Goal: Task Accomplishment & Management: Use online tool/utility

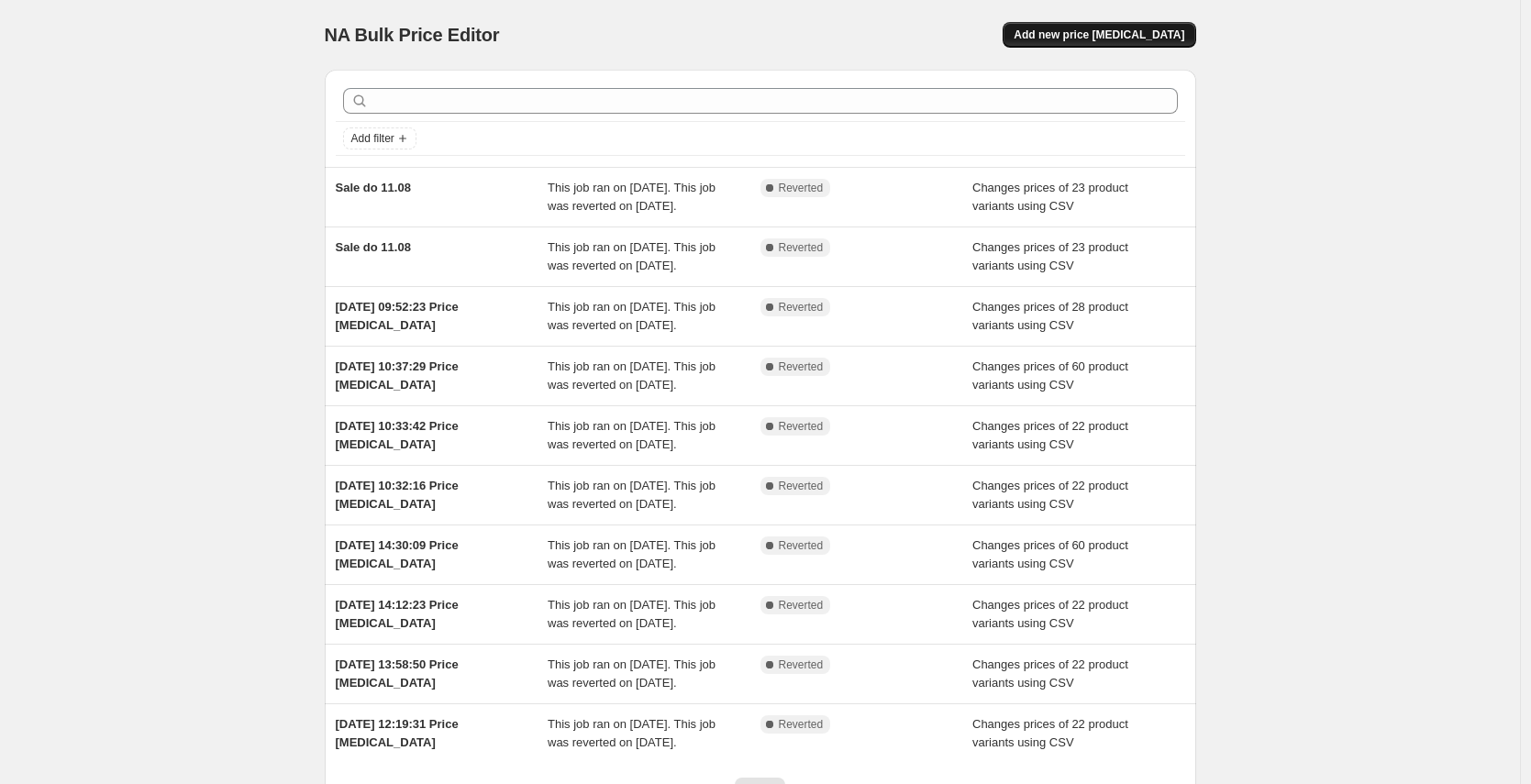
click at [1123, 30] on span "Add new price [MEDICAL_DATA]" at bounding box center [1098, 35] width 171 height 15
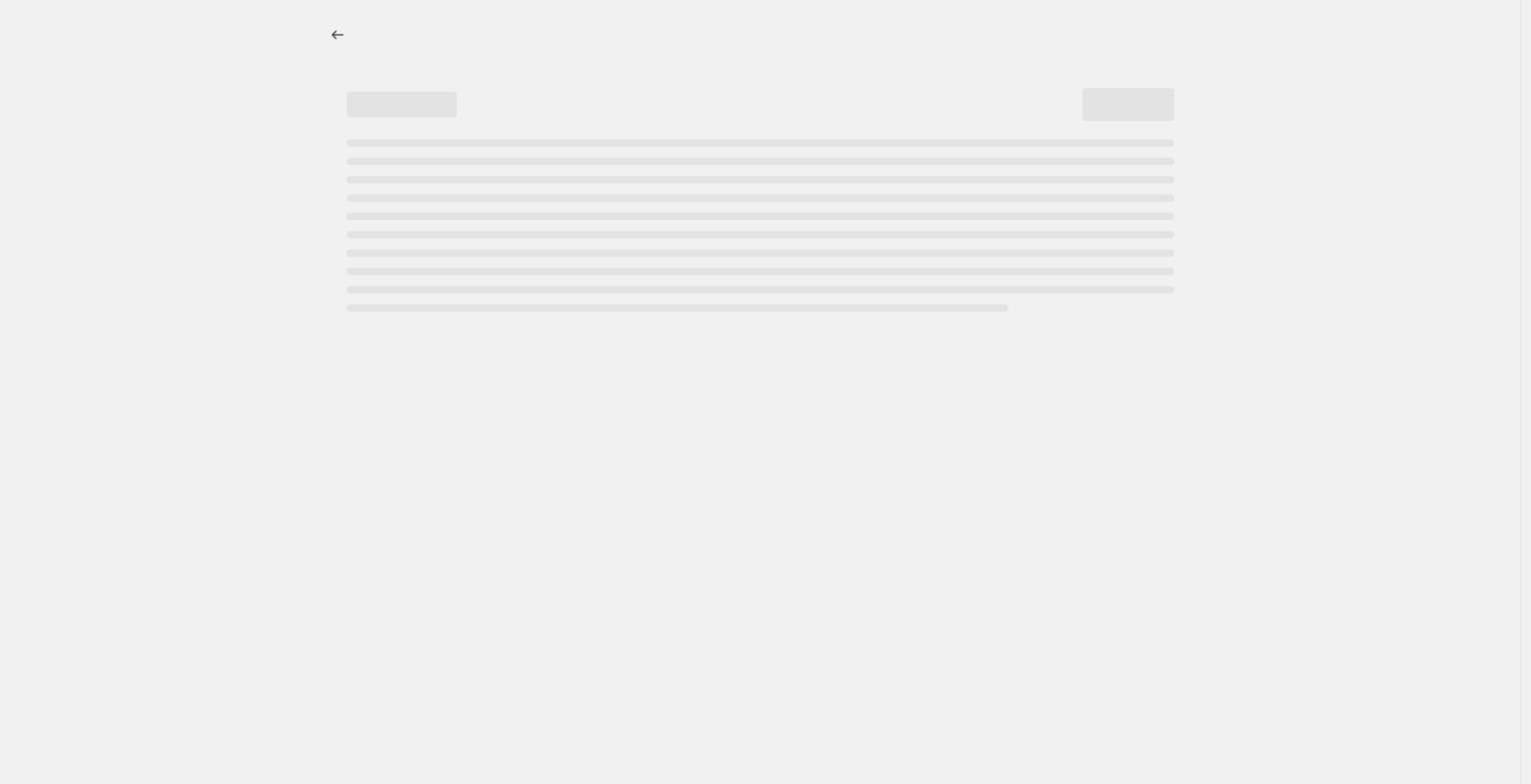
select select "percentage"
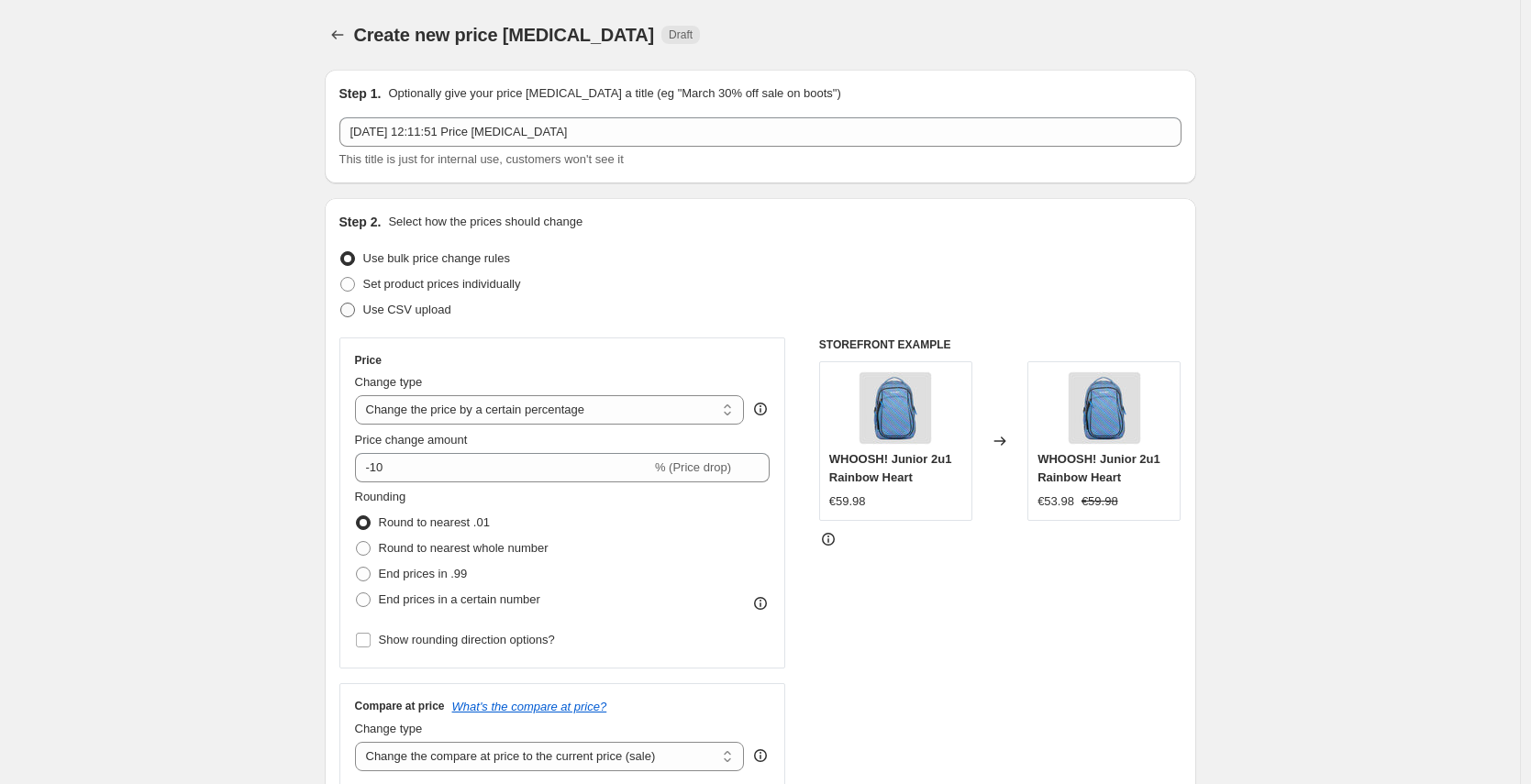
click at [424, 314] on span "Use CSV upload" at bounding box center [406, 310] width 88 height 14
click at [341, 304] on input "Use CSV upload" at bounding box center [340, 303] width 1 height 1
radio input "true"
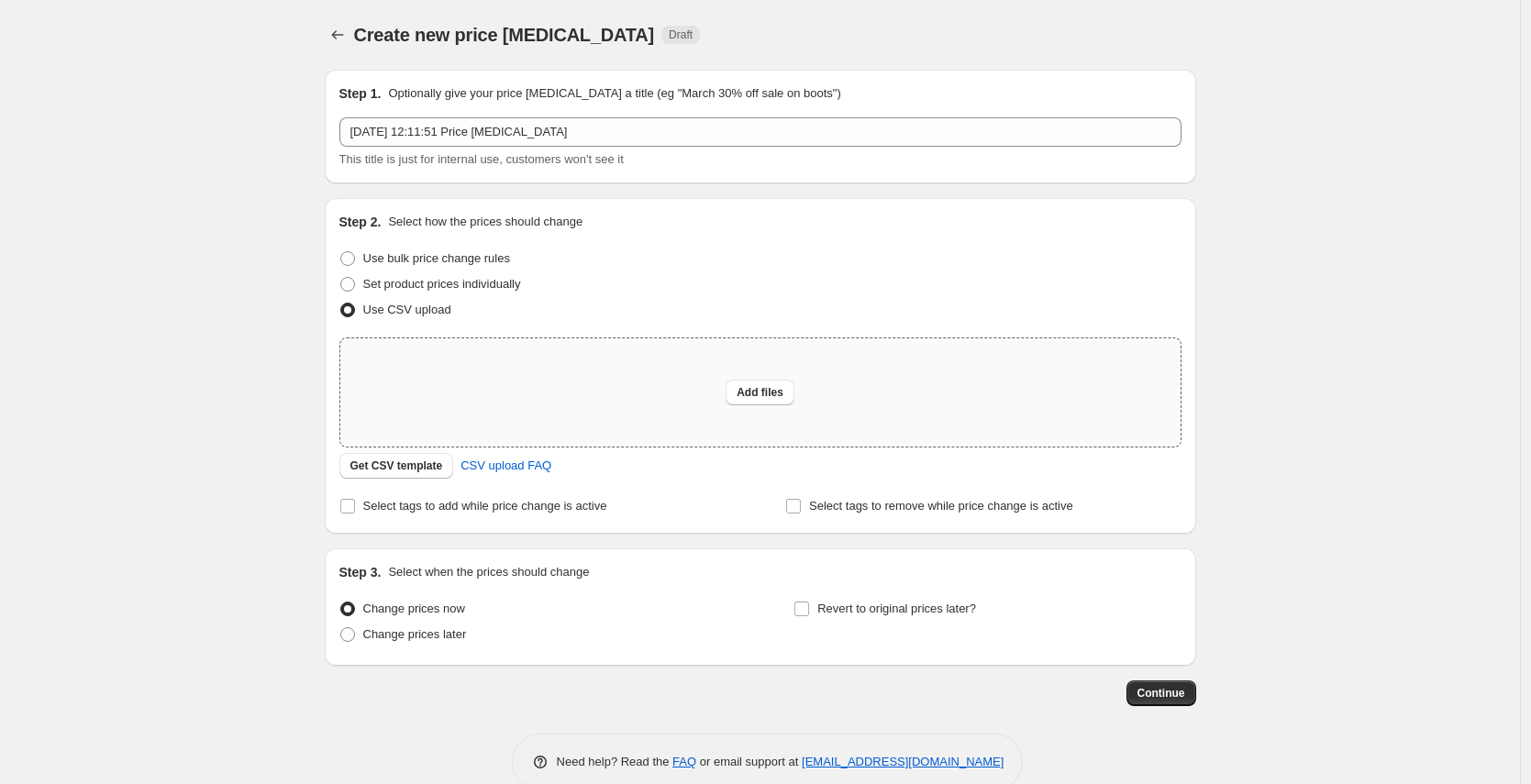
click at [589, 392] on div "Add files" at bounding box center [761, 392] width 840 height 108
type input "C:\fakepath\SALE [DATE].csv"
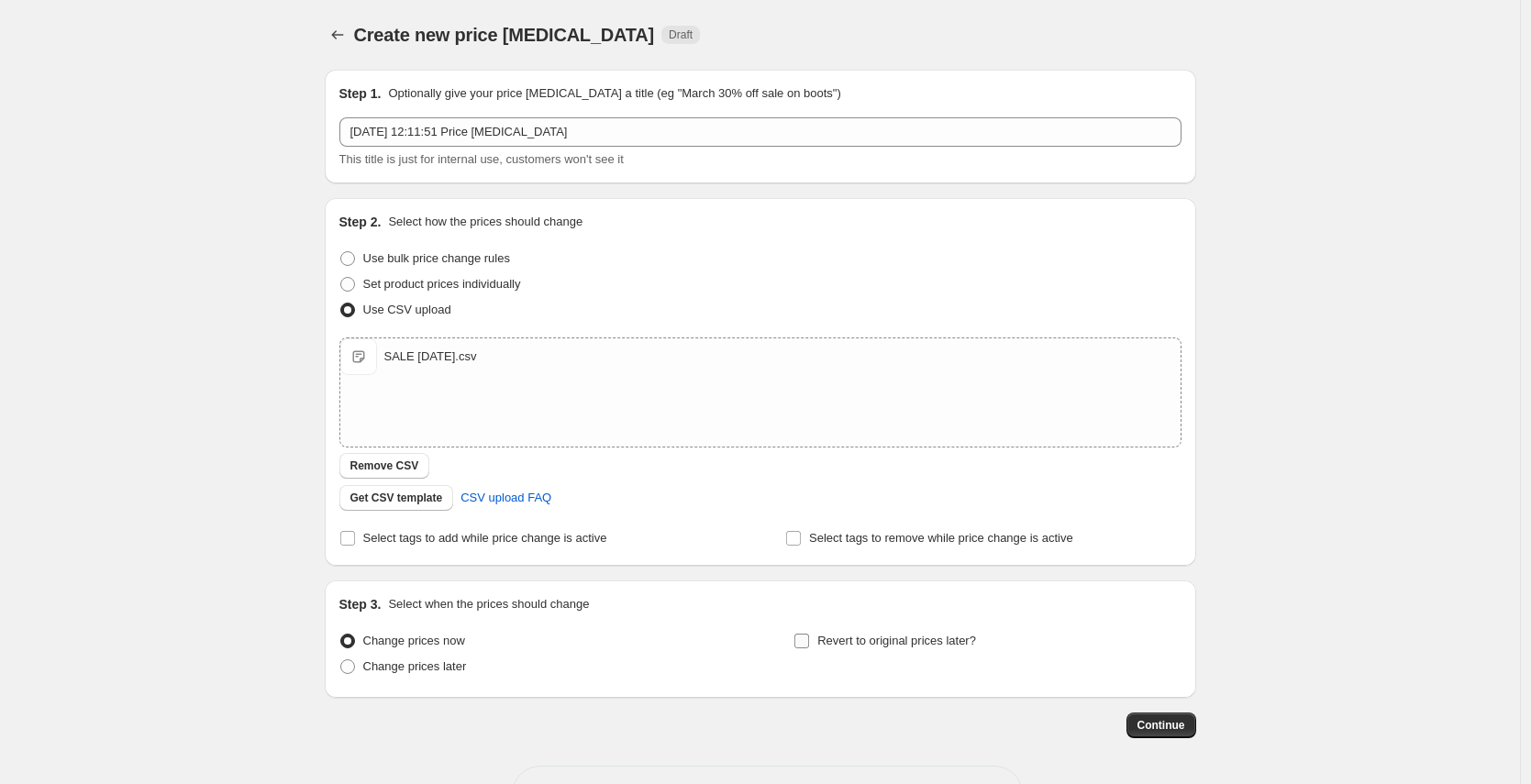
click at [835, 647] on span "Revert to original prices later?" at bounding box center [896, 640] width 159 height 14
click at [809, 647] on input "Revert to original prices later?" at bounding box center [801, 640] width 15 height 15
checkbox input "true"
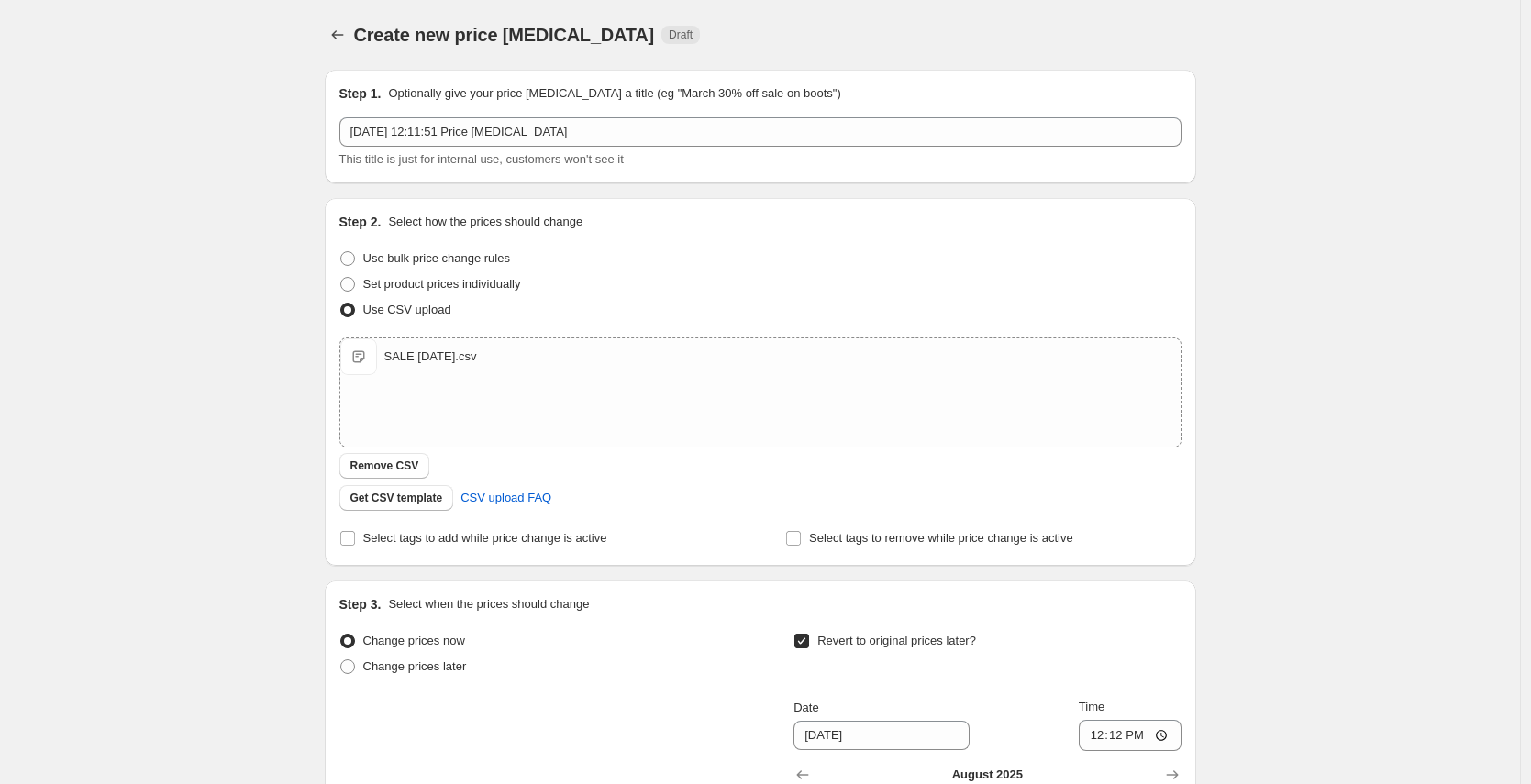
scroll to position [321, 0]
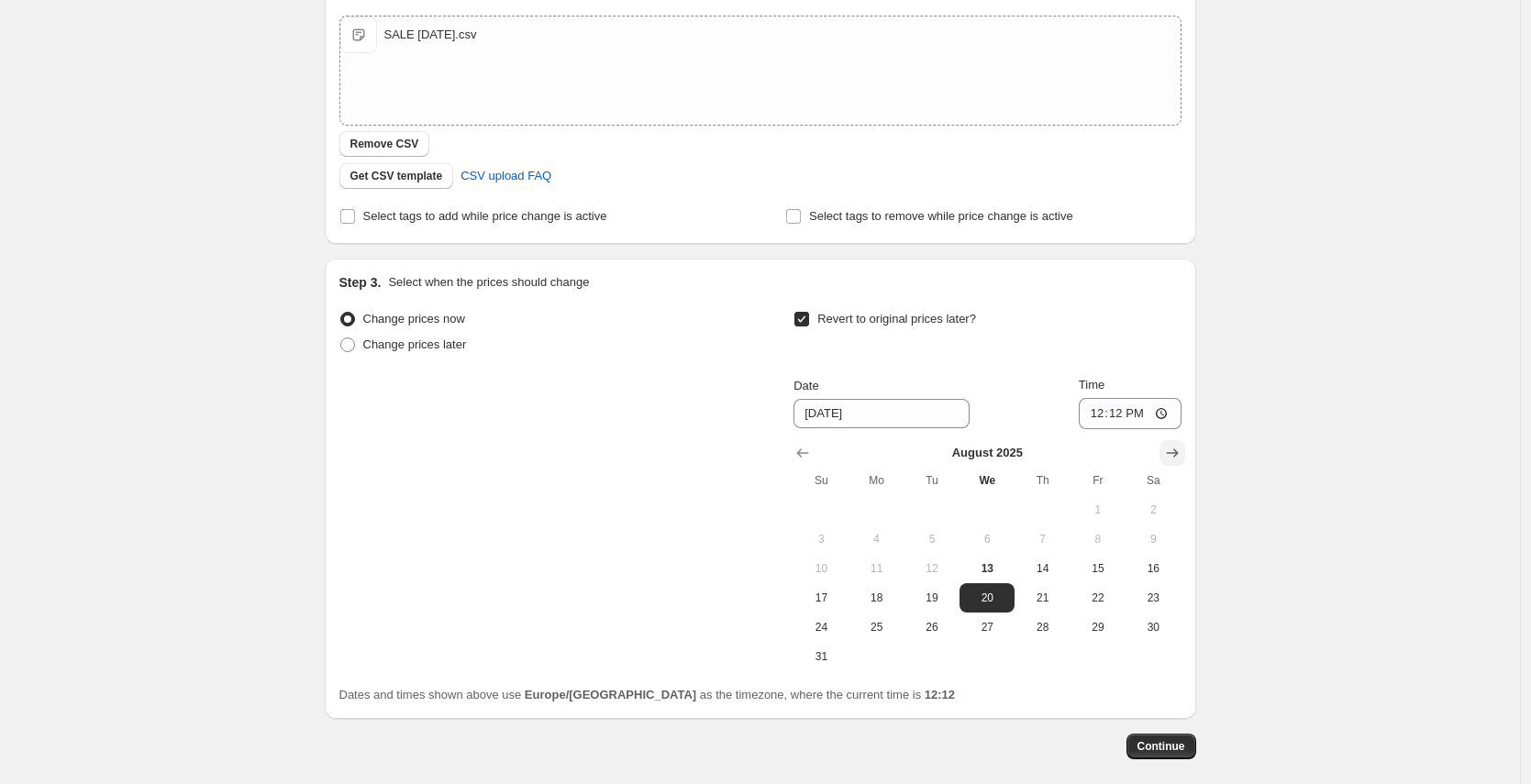
click at [1180, 445] on div "[DATE] Su Mo Tu We Th Fr Sa 1 2 3 4 5 6 7 8 9 10 11 12 13 14 15 16 17 18 19 20 …" at bounding box center [986, 549] width 387 height 242
click at [1159, 462] on div at bounding box center [986, 453] width 387 height 19
click at [1169, 454] on icon "Show next month, September 2025" at bounding box center [1172, 453] width 19 height 19
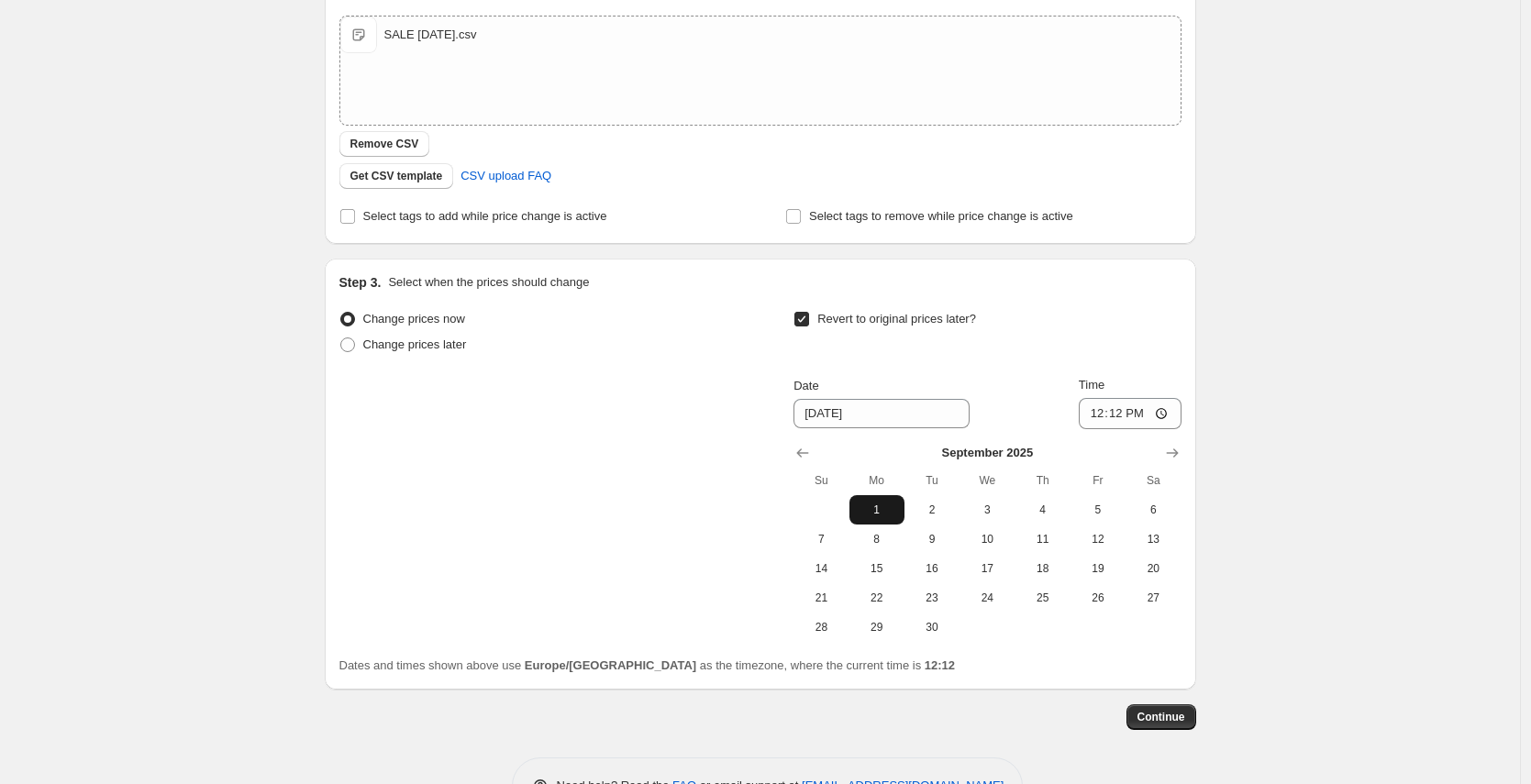
click at [892, 511] on span "1" at bounding box center [876, 509] width 40 height 15
type input "[DATE]"
click at [1116, 417] on input "12:12" at bounding box center [1130, 413] width 103 height 32
click at [1132, 412] on input "10:12" at bounding box center [1130, 413] width 103 height 32
type input "10:00"
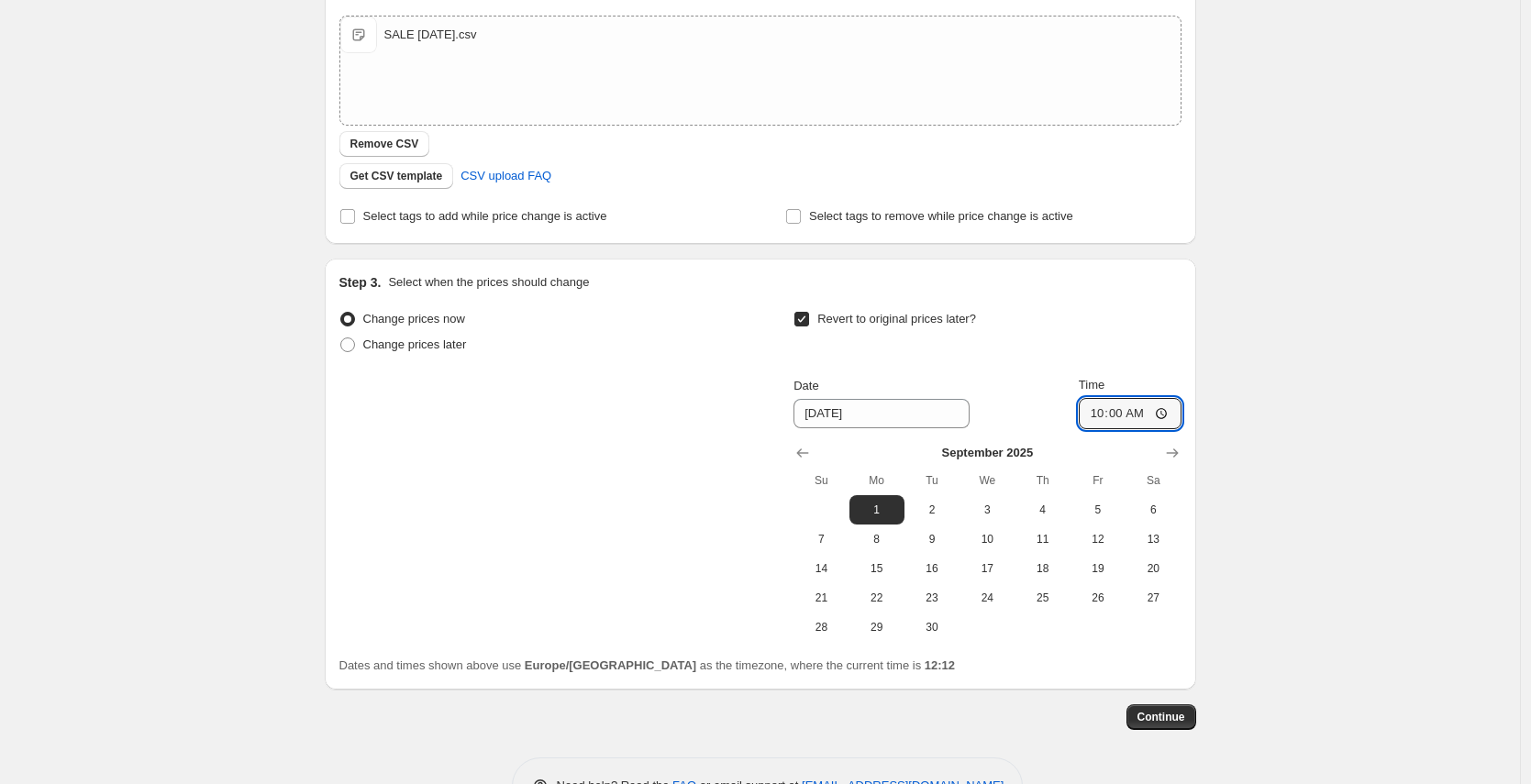
click at [1075, 320] on div "Revert to original prices later?" at bounding box center [986, 333] width 387 height 55
click at [1160, 726] on button "Continue" at bounding box center [1161, 717] width 70 height 26
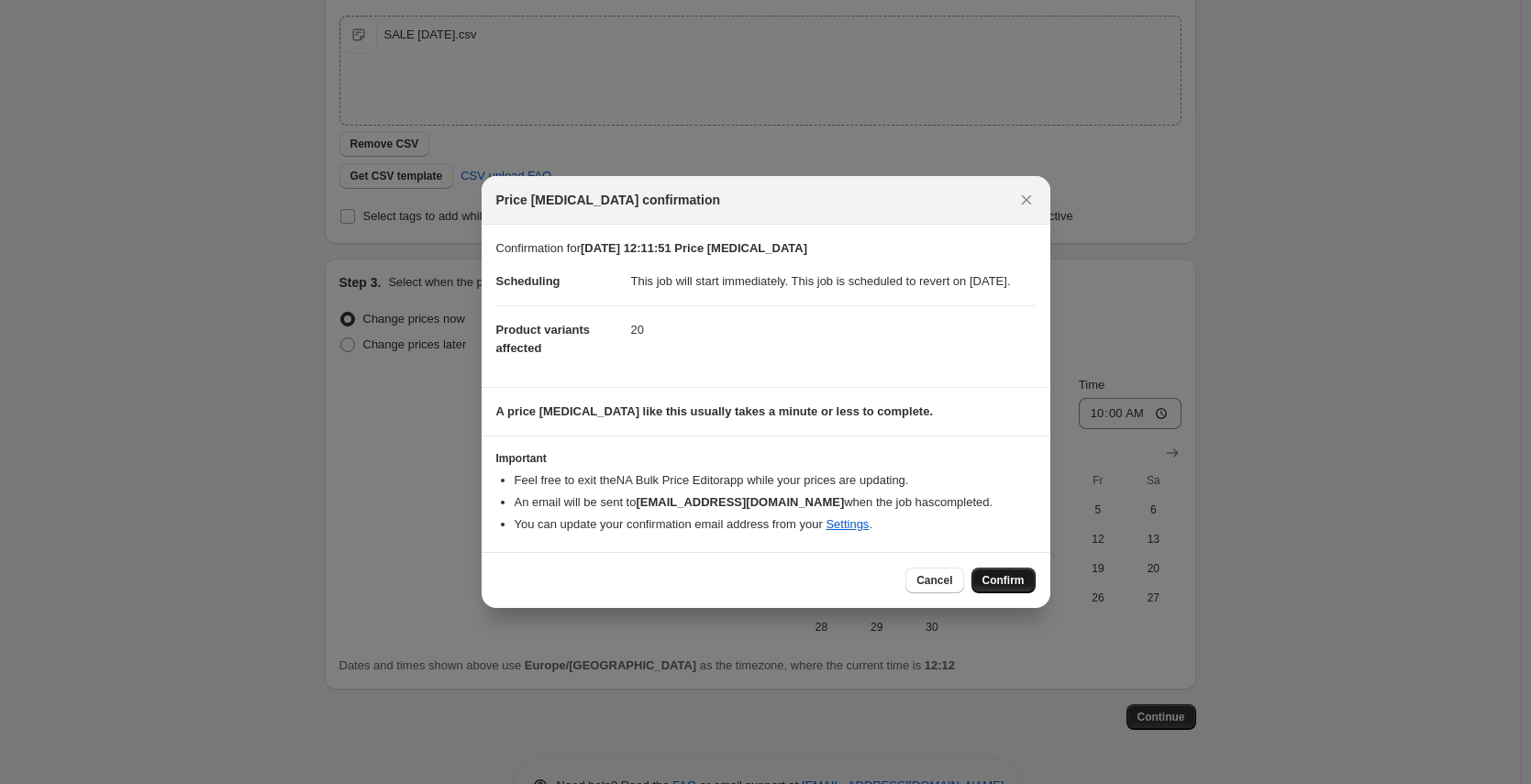
click at [995, 588] on span "Confirm" at bounding box center [1003, 580] width 42 height 15
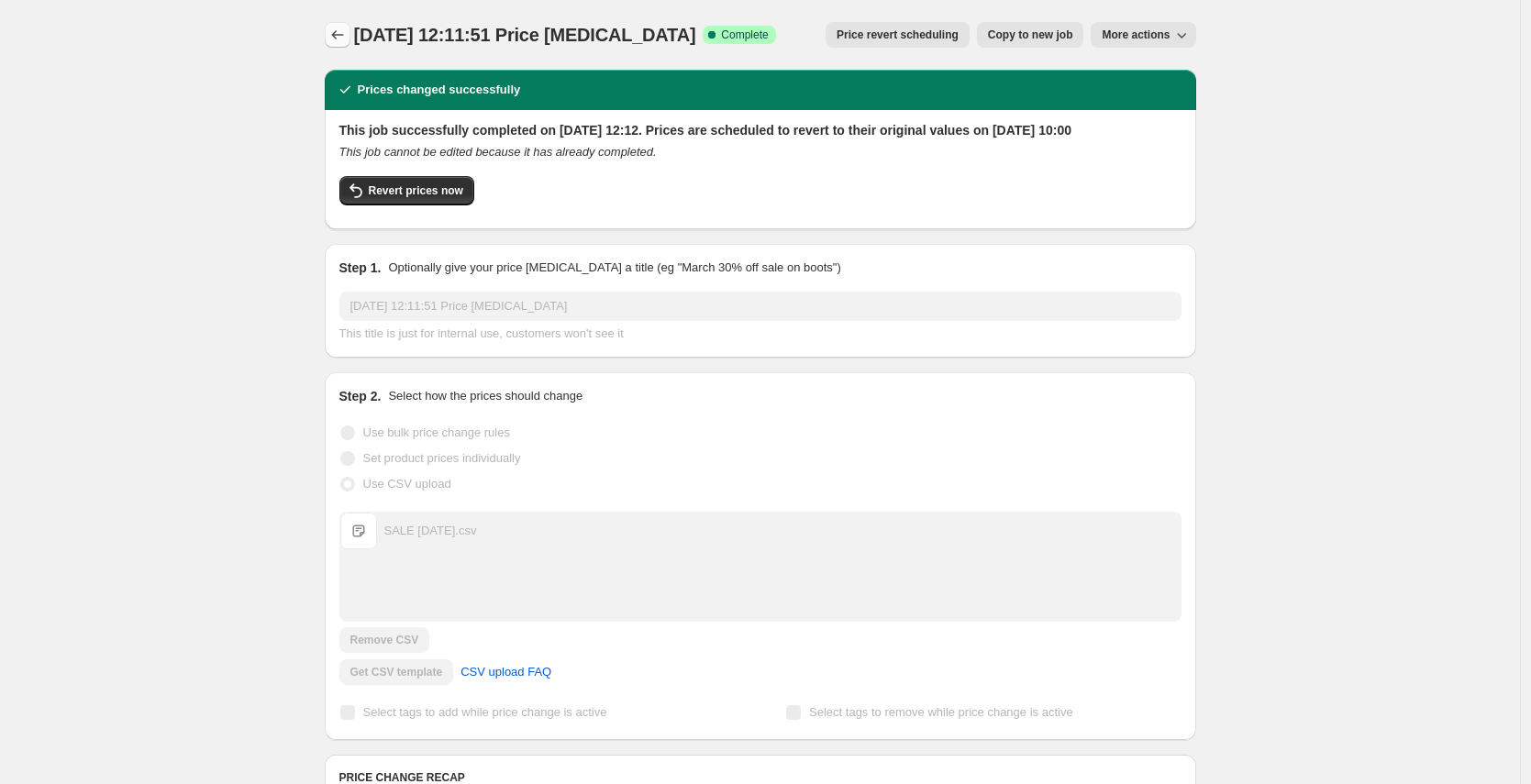
click at [341, 30] on icon "Price change jobs" at bounding box center [337, 35] width 19 height 19
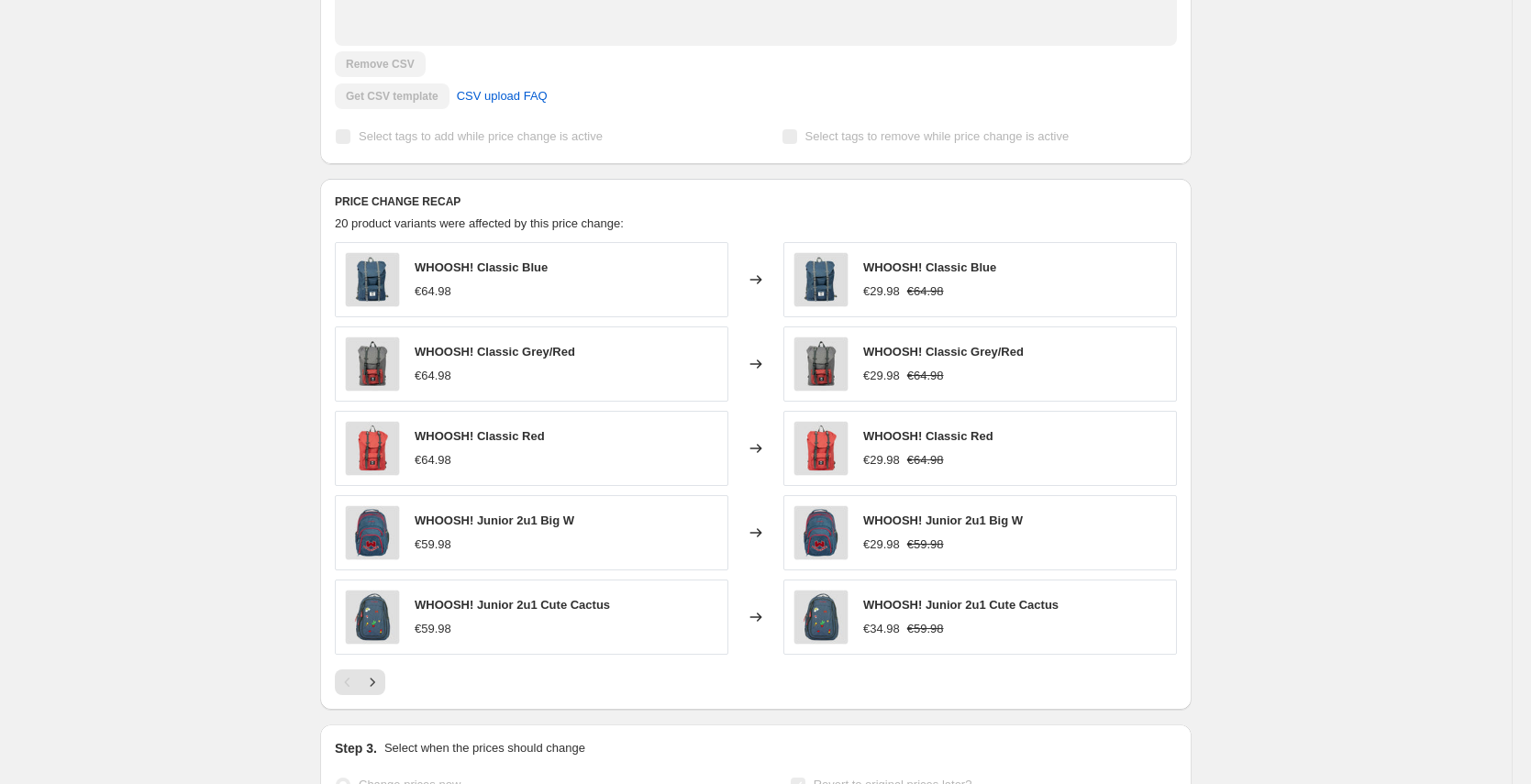
scroll to position [636, 0]
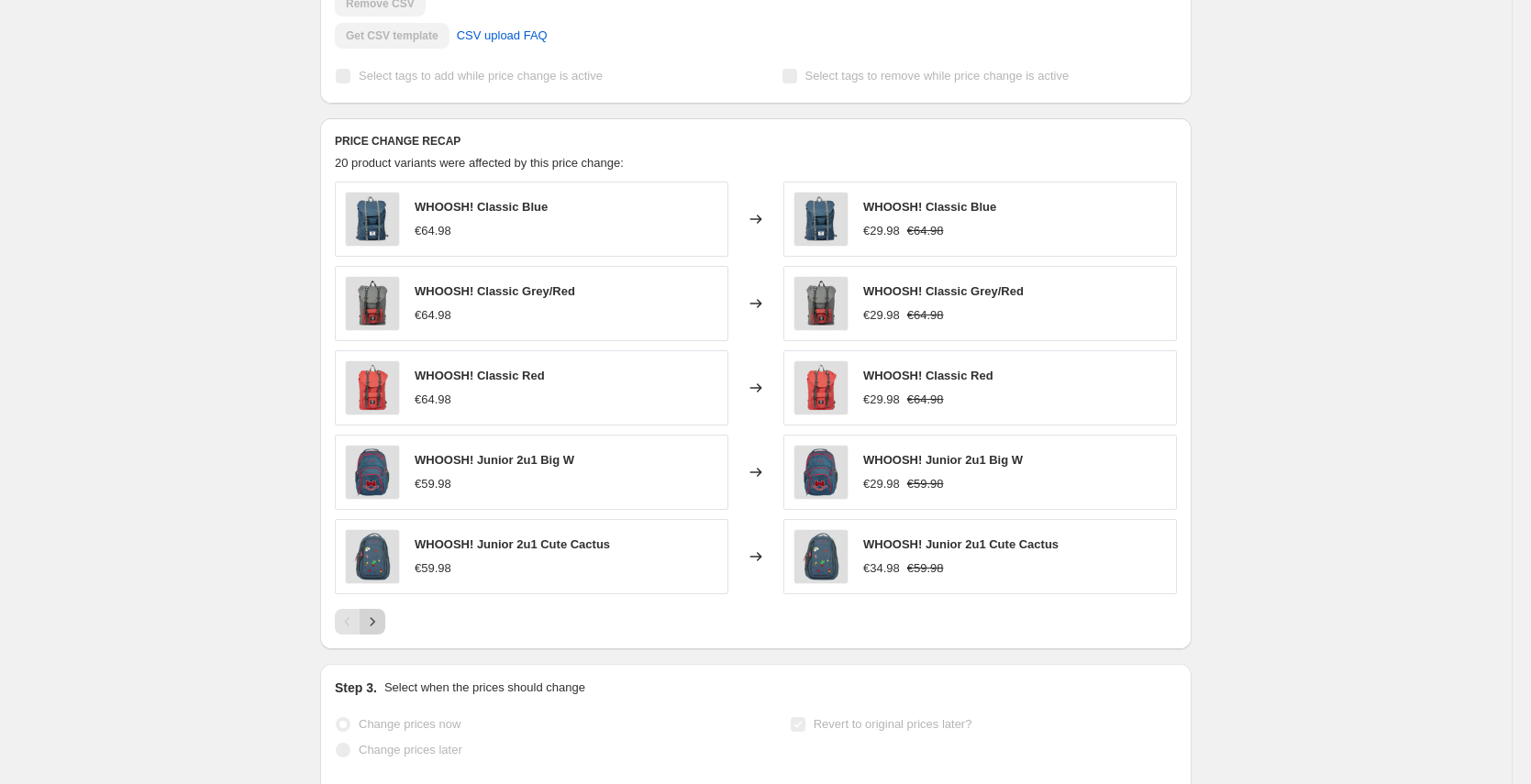
click at [382, 631] on icon "Next" at bounding box center [372, 621] width 19 height 19
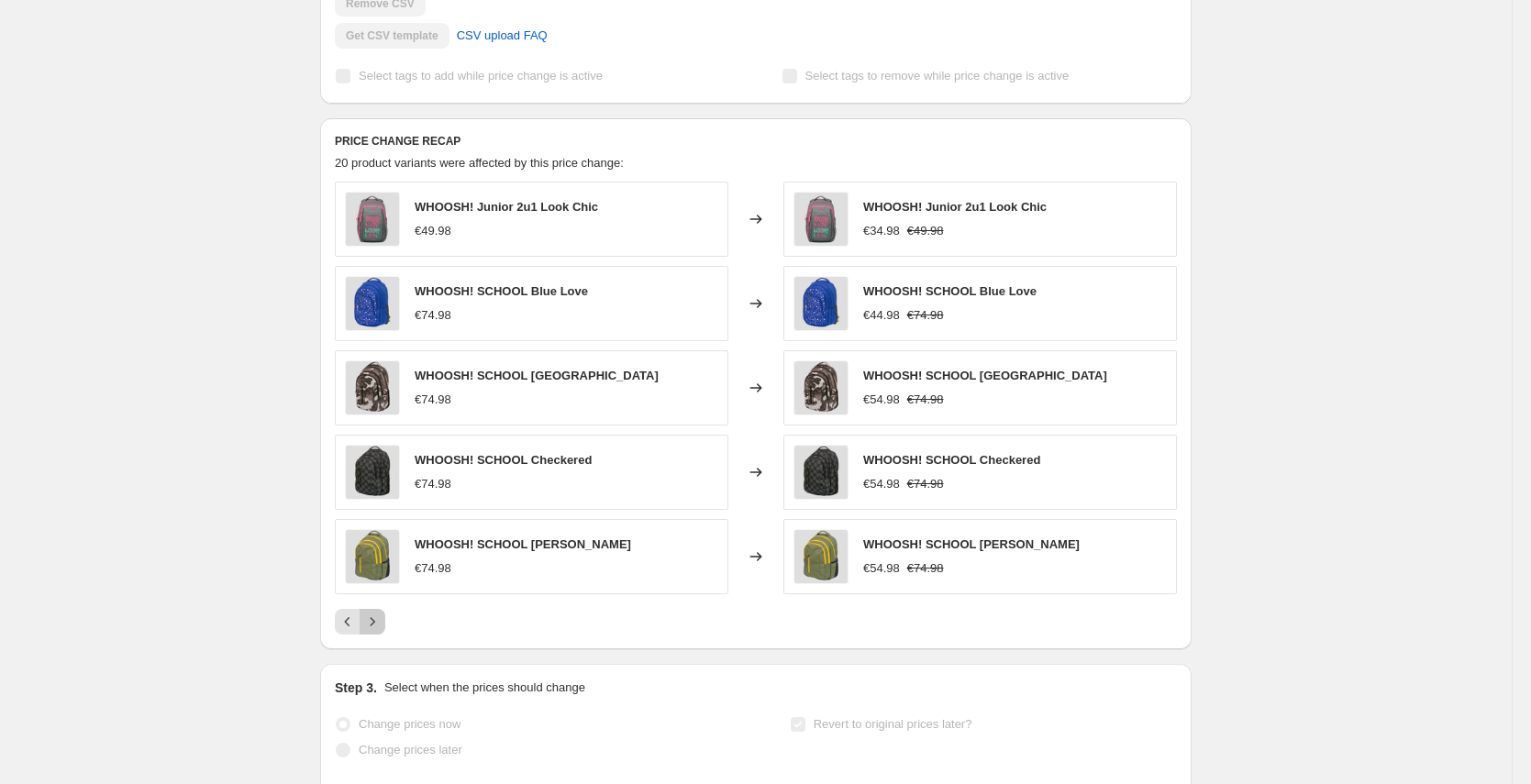
click at [382, 631] on icon "Next" at bounding box center [372, 621] width 19 height 19
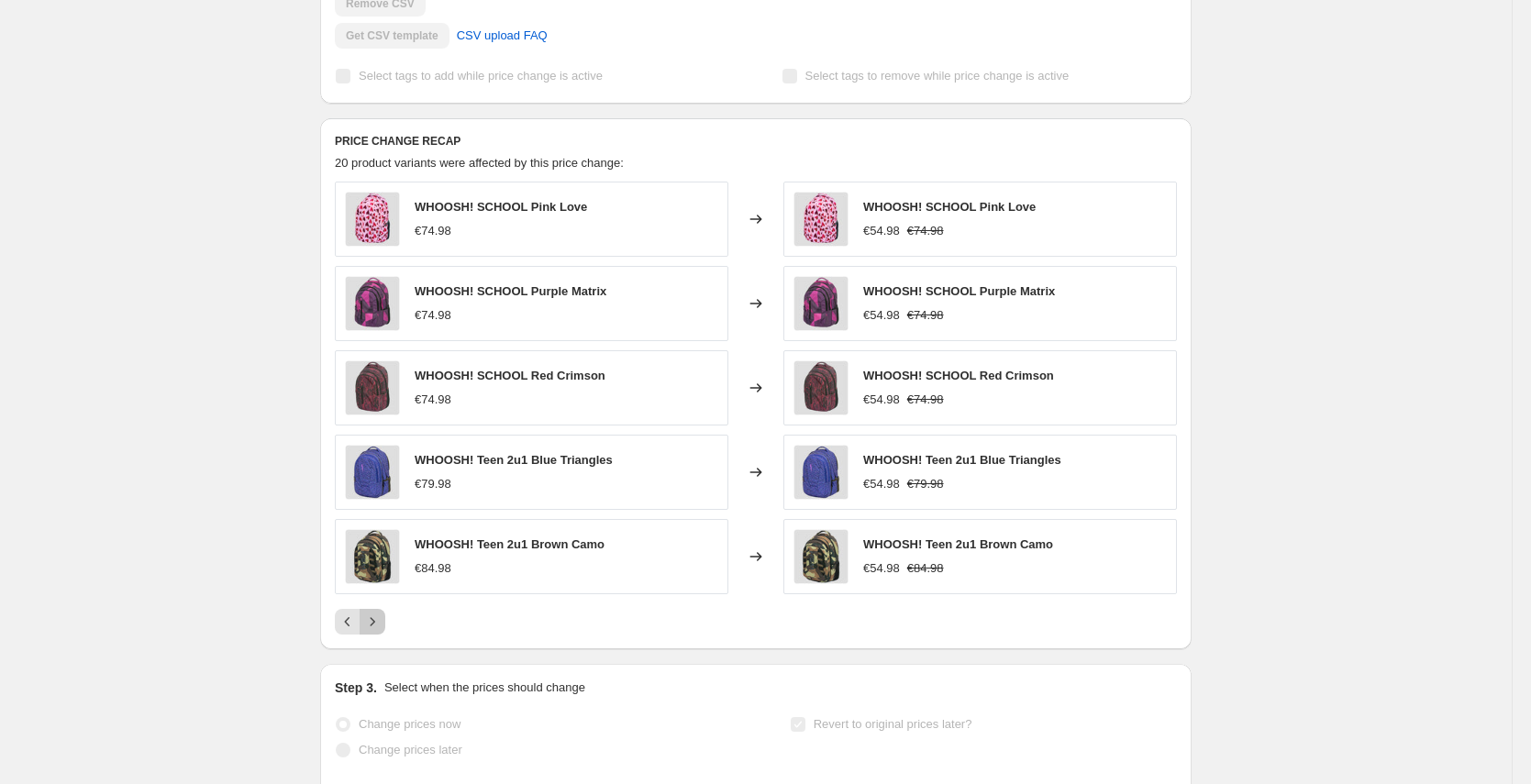
click at [382, 631] on icon "Next" at bounding box center [372, 621] width 19 height 19
